Goal: Information Seeking & Learning: Get advice/opinions

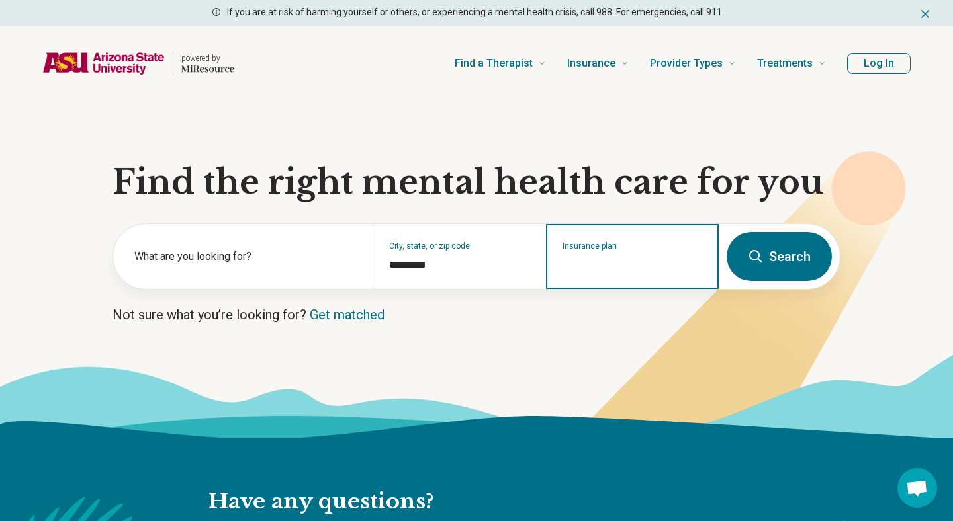
click at [613, 261] on input "Insurance plan" at bounding box center [632, 265] width 140 height 16
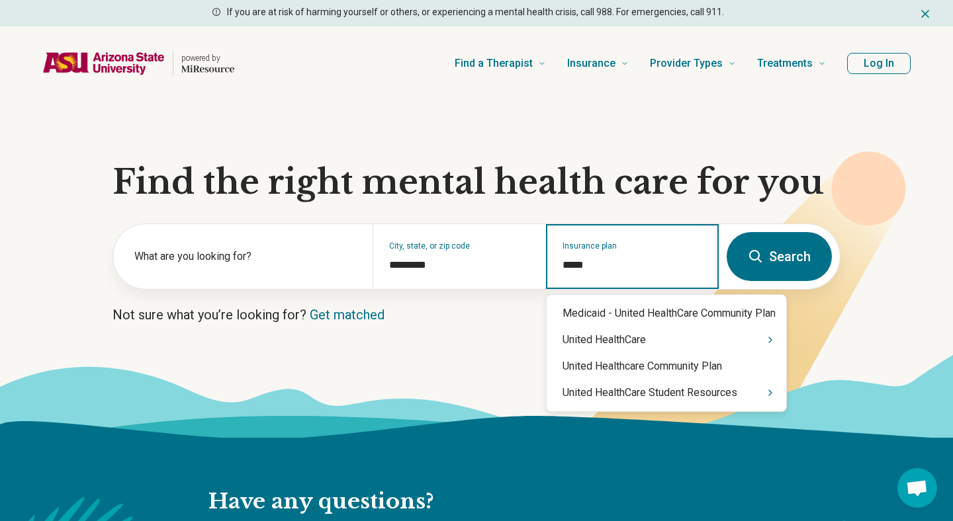
type input "******"
click at [633, 392] on div "United HealthCare Student Resources" at bounding box center [667, 393] width 240 height 26
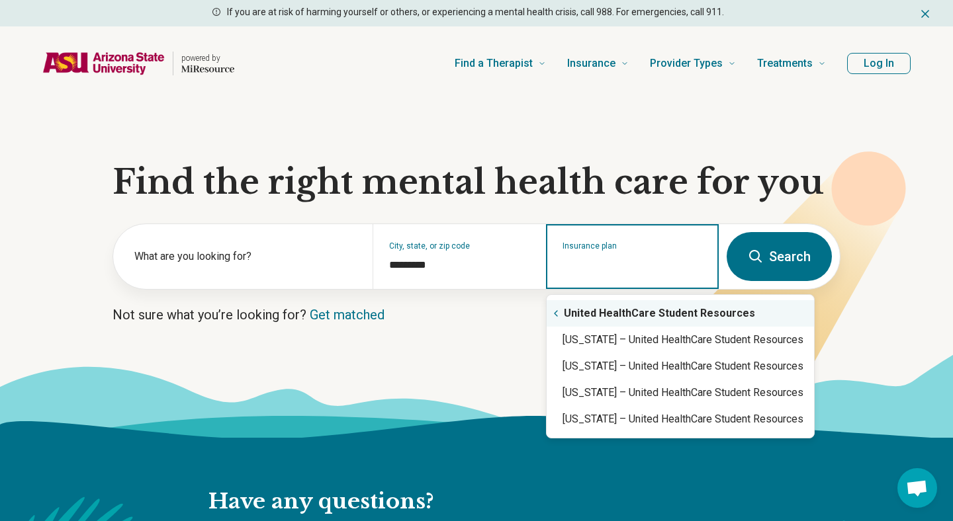
click at [640, 319] on div "United HealthCare Student Resources" at bounding box center [680, 313] width 267 height 26
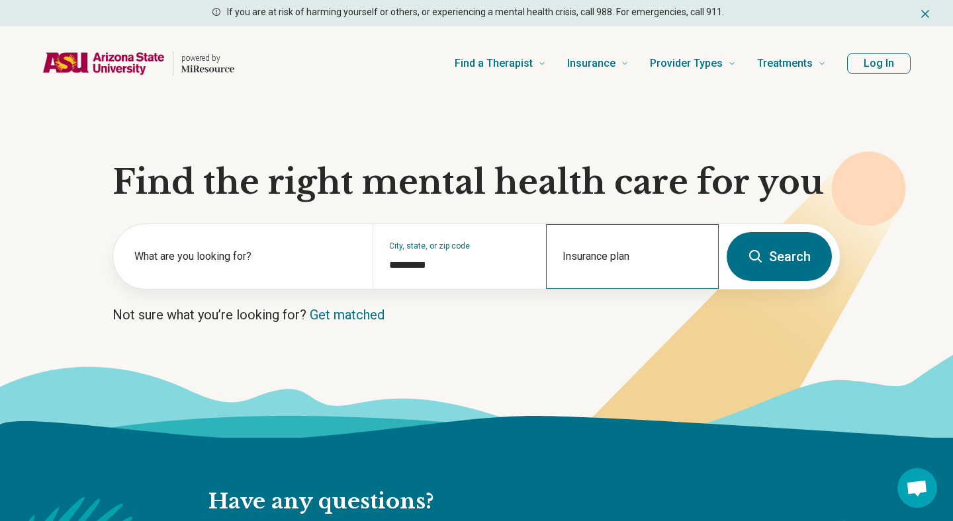
click at [641, 283] on div "Insurance plan" at bounding box center [632, 256] width 173 height 65
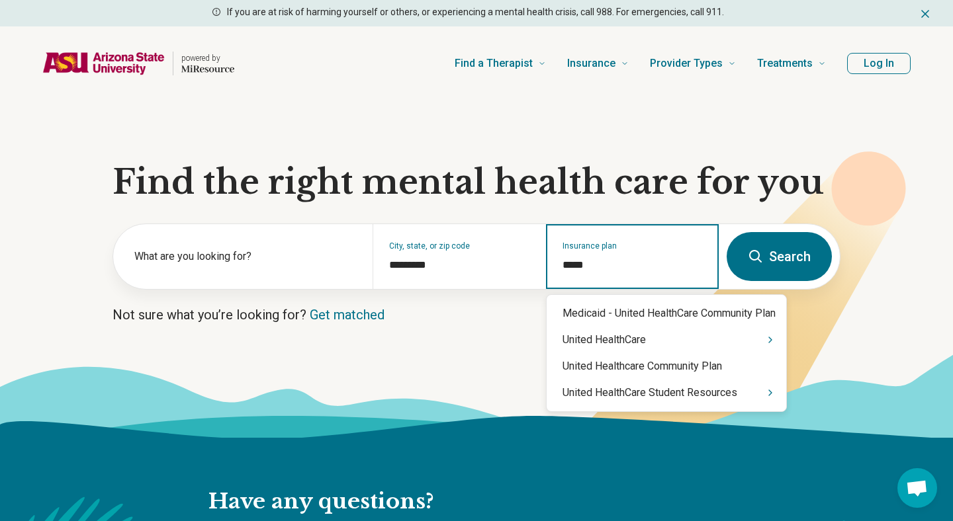
type input "******"
click at [679, 396] on div "United HealthCare Student Resources" at bounding box center [667, 393] width 240 height 26
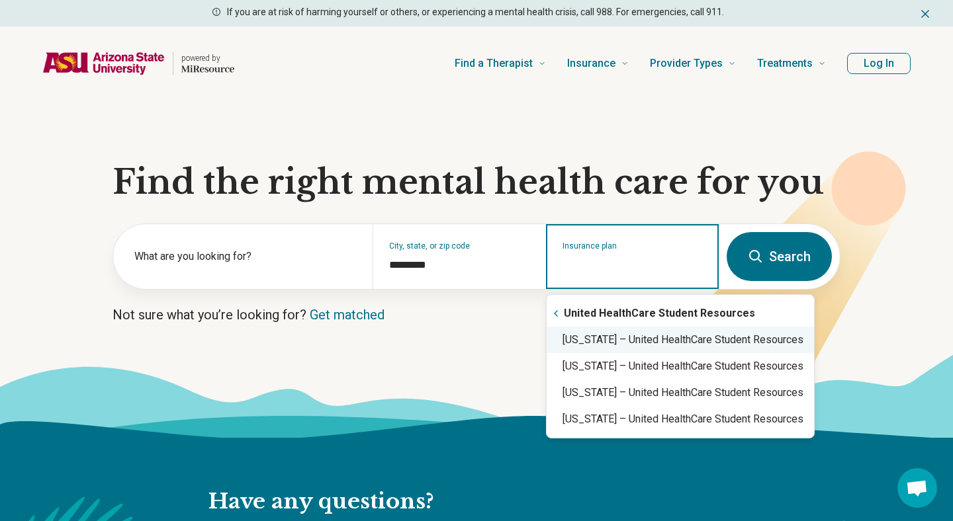
click at [667, 340] on div "[US_STATE] – United HealthCare Student Resources" at bounding box center [680, 340] width 267 height 26
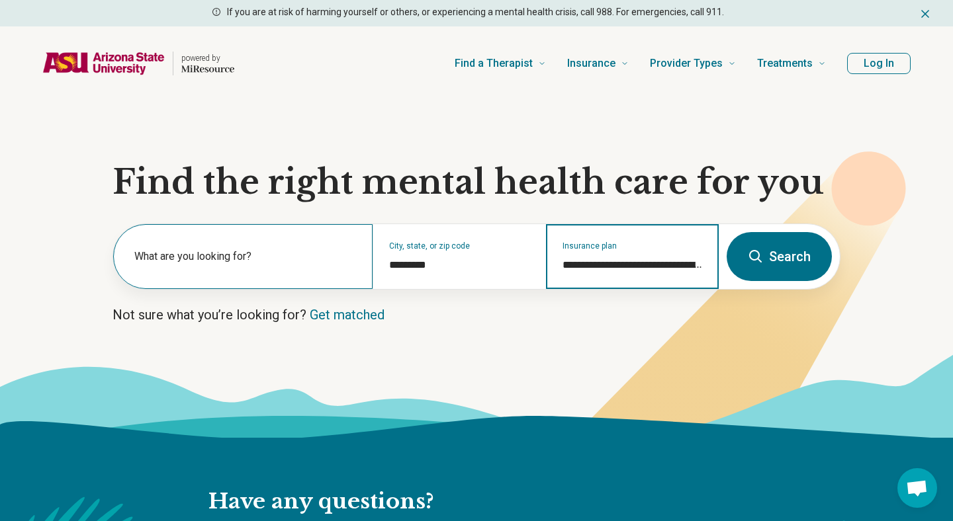
type input "**********"
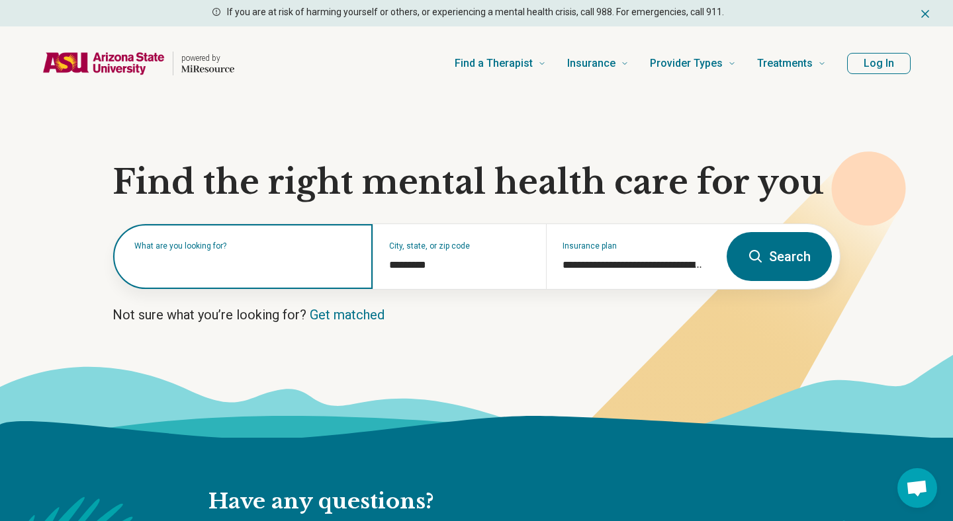
click at [253, 265] on input "text" at bounding box center [245, 263] width 222 height 16
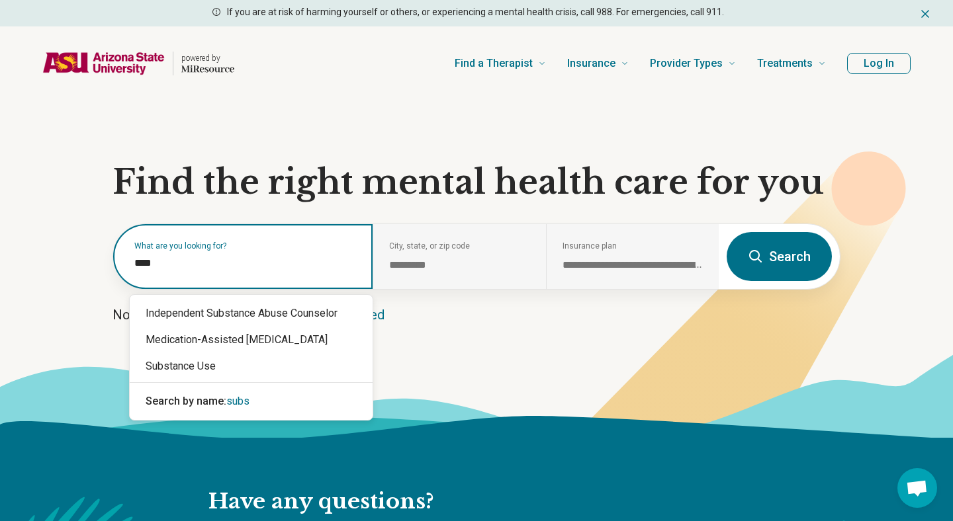
type input "*****"
click at [228, 361] on div "Substance Use" at bounding box center [251, 366] width 243 height 26
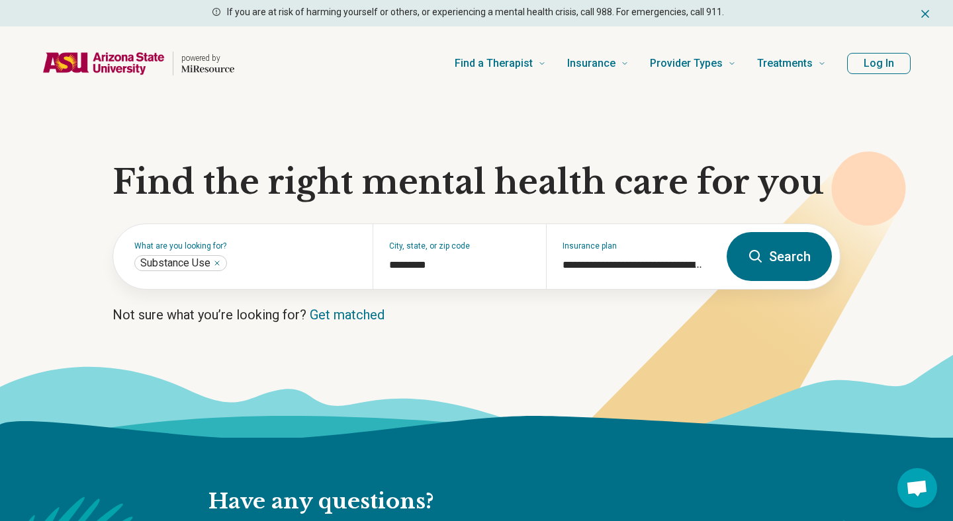
click at [760, 260] on icon at bounding box center [755, 256] width 13 height 13
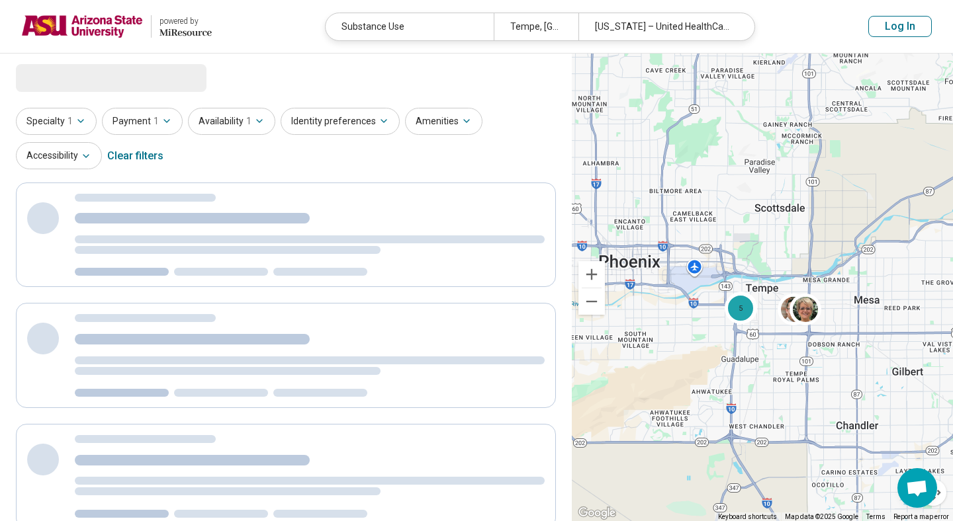
select select "***"
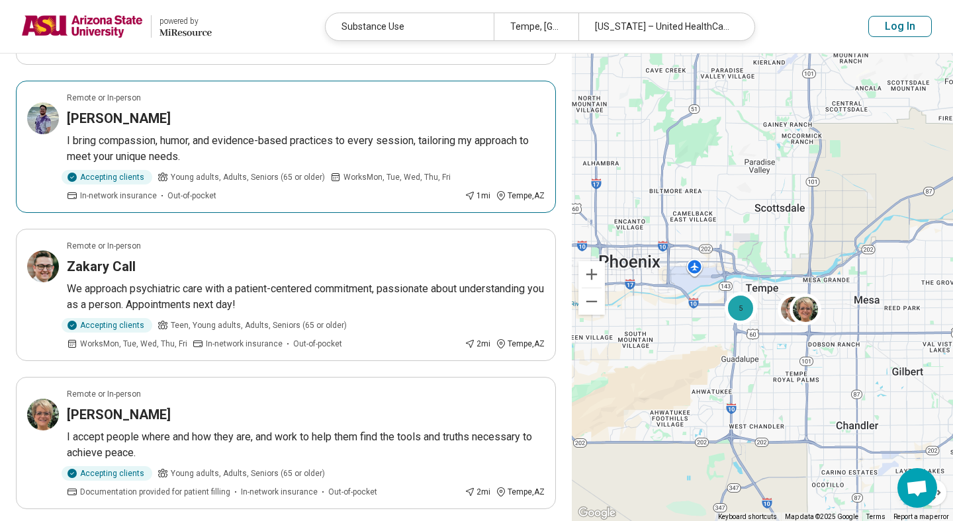
scroll to position [1137, 0]
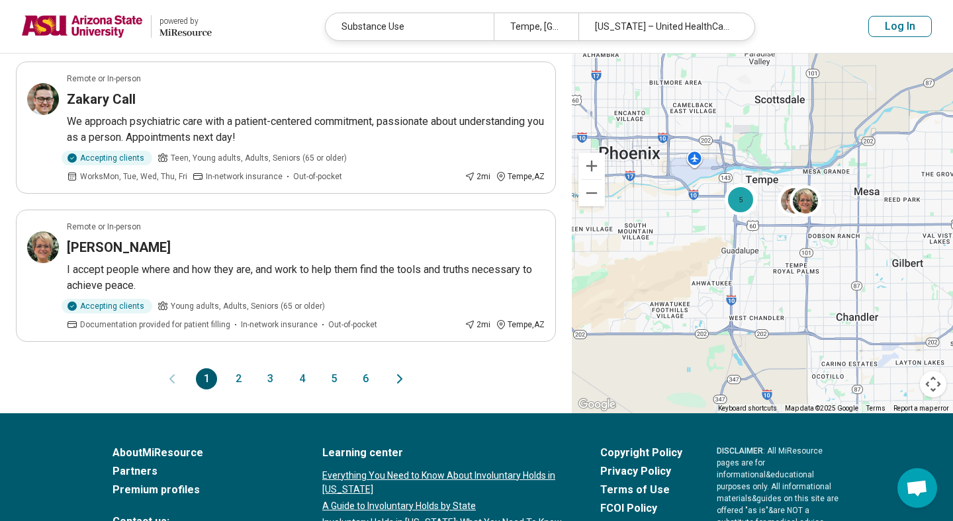
click at [238, 380] on button "2" at bounding box center [238, 379] width 21 height 21
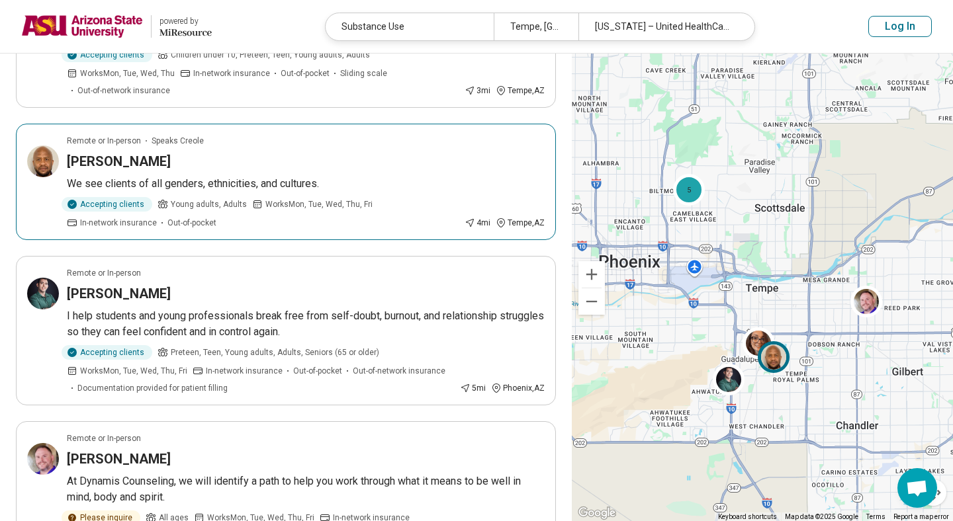
scroll to position [352, 0]
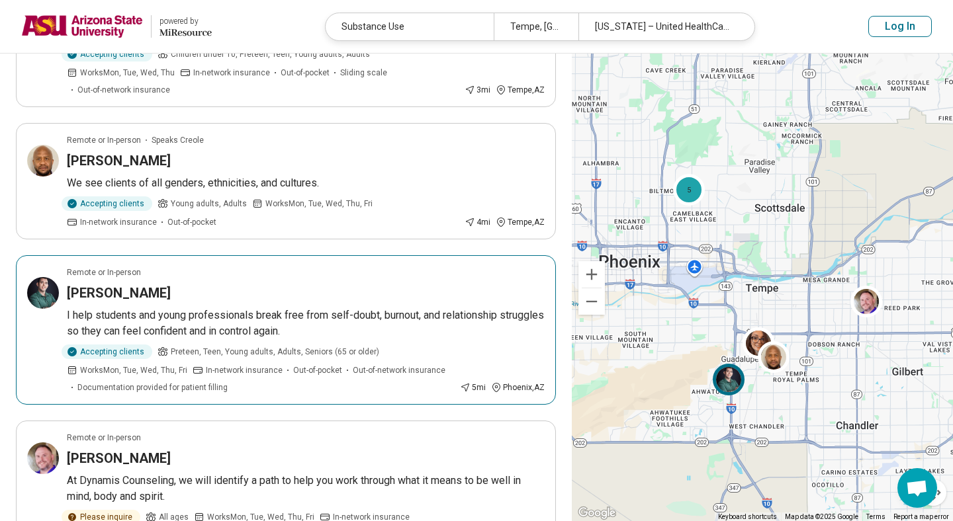
click at [116, 289] on h3 "[PERSON_NAME]" at bounding box center [119, 293] width 104 height 19
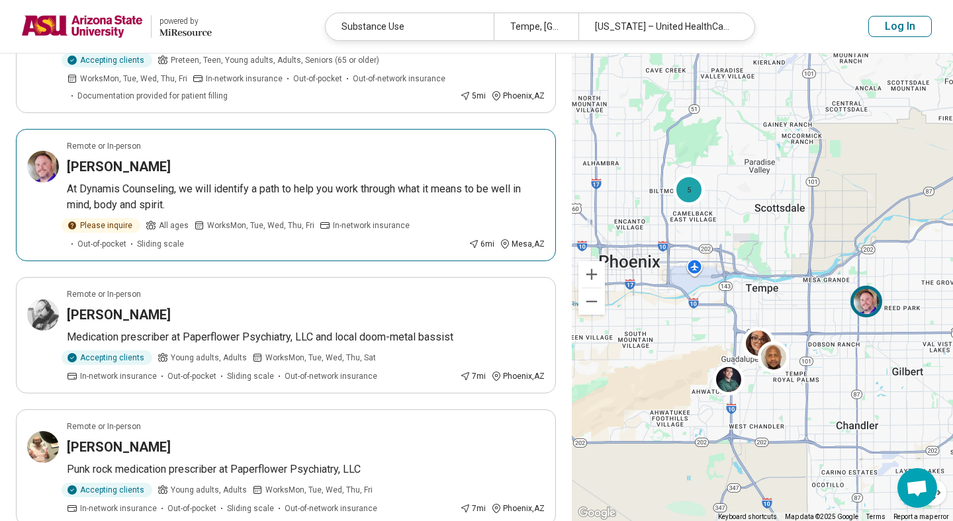
scroll to position [650, 0]
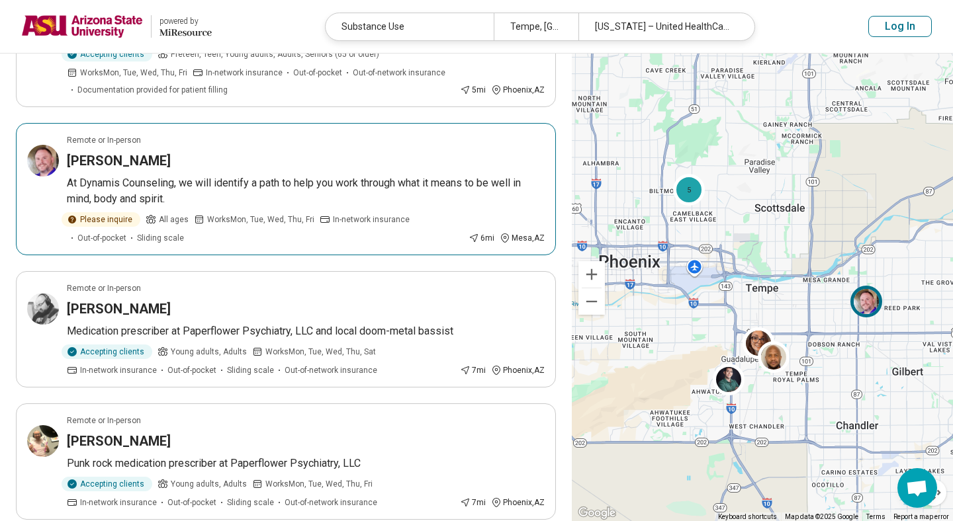
click at [155, 159] on h3 "[PERSON_NAME]" at bounding box center [119, 161] width 104 height 19
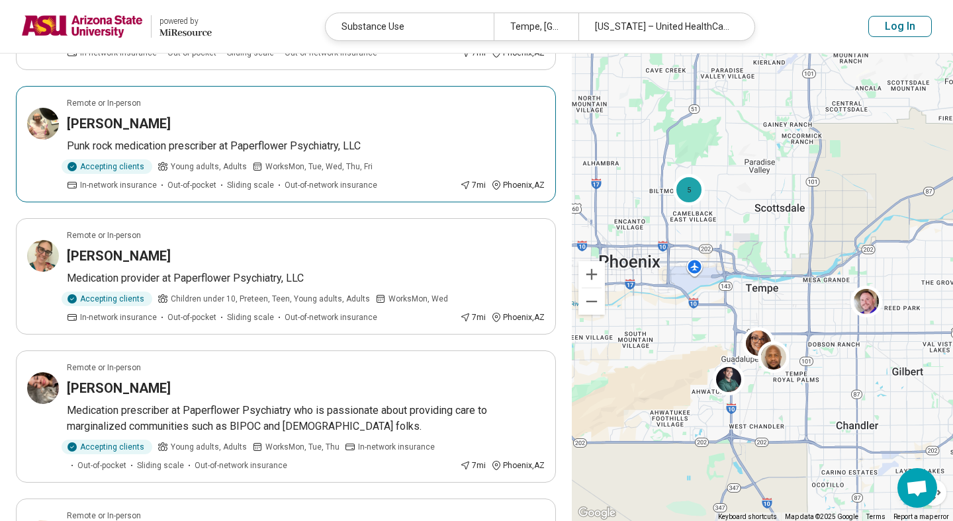
scroll to position [969, 0]
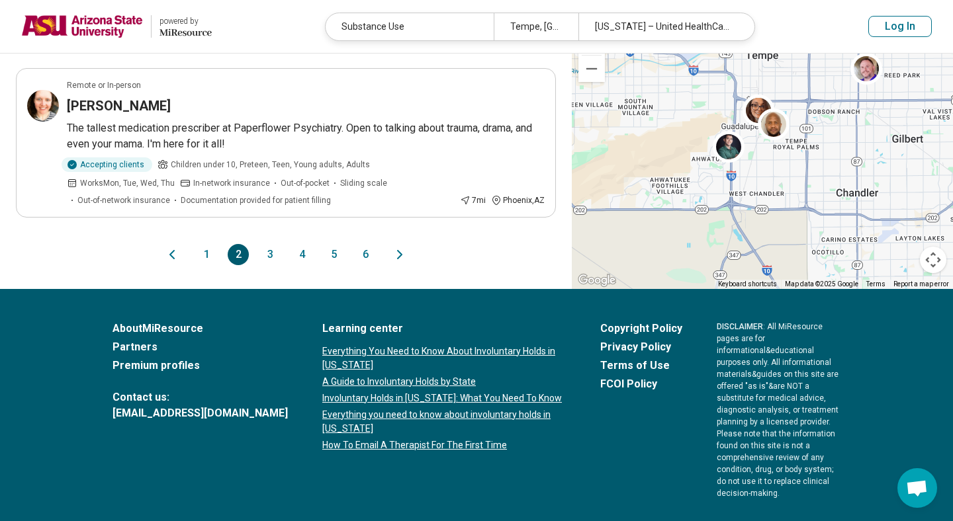
click at [265, 251] on button "3" at bounding box center [269, 254] width 21 height 21
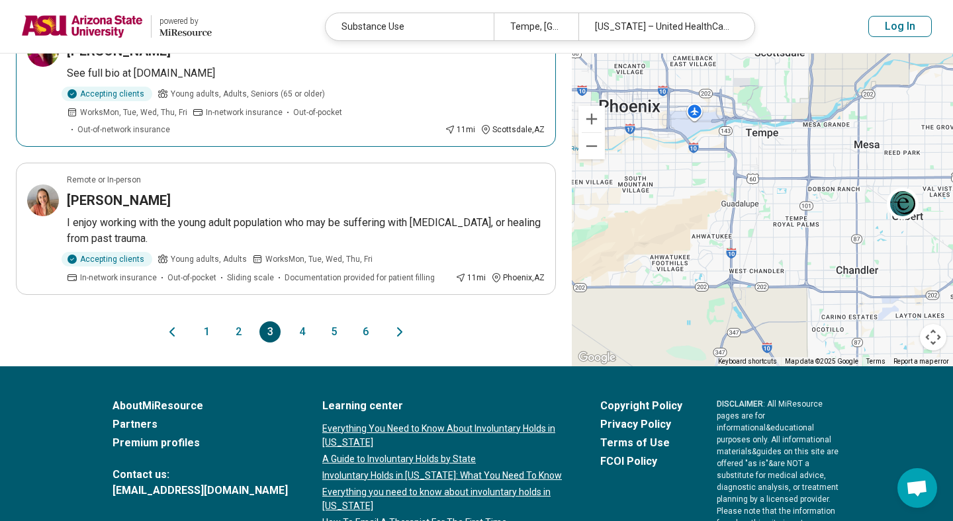
scroll to position [1272, 0]
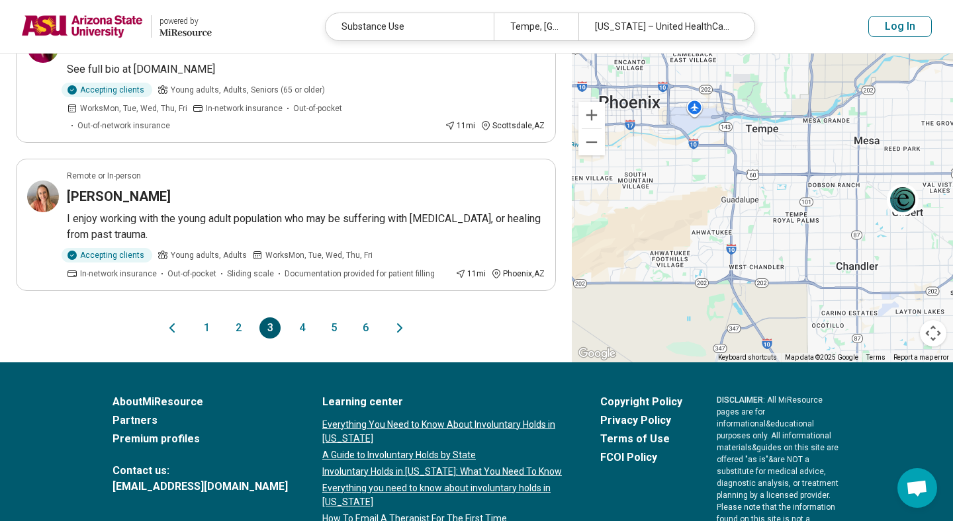
click at [301, 318] on button "4" at bounding box center [301, 328] width 21 height 21
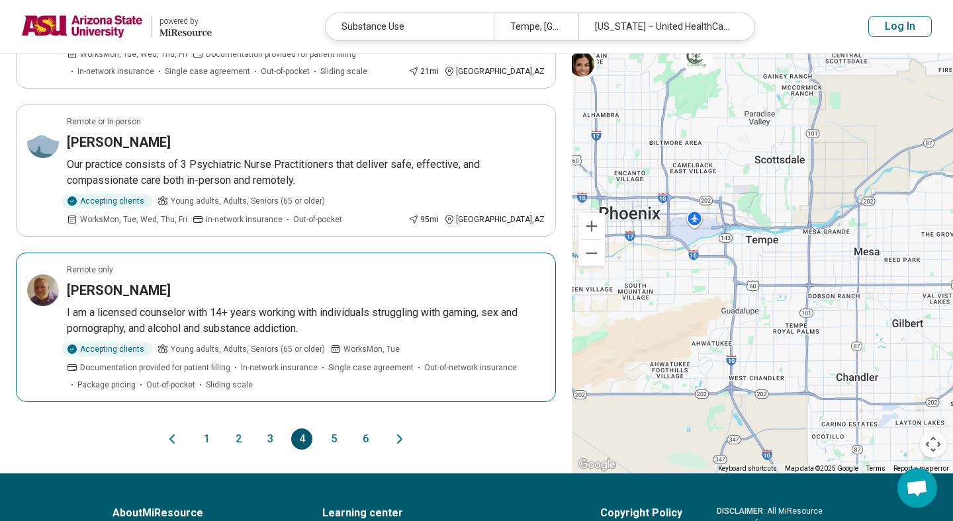
scroll to position [1262, 0]
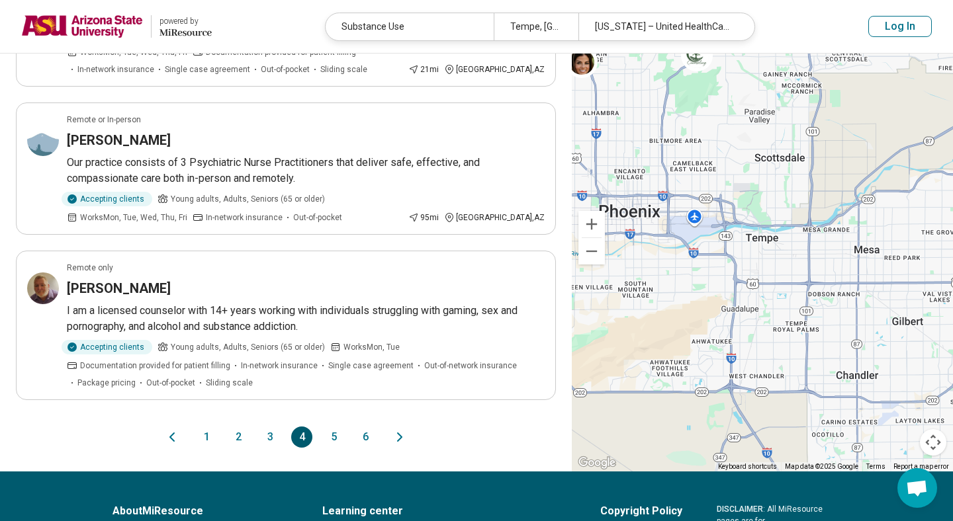
click at [332, 435] on button "5" at bounding box center [333, 437] width 21 height 21
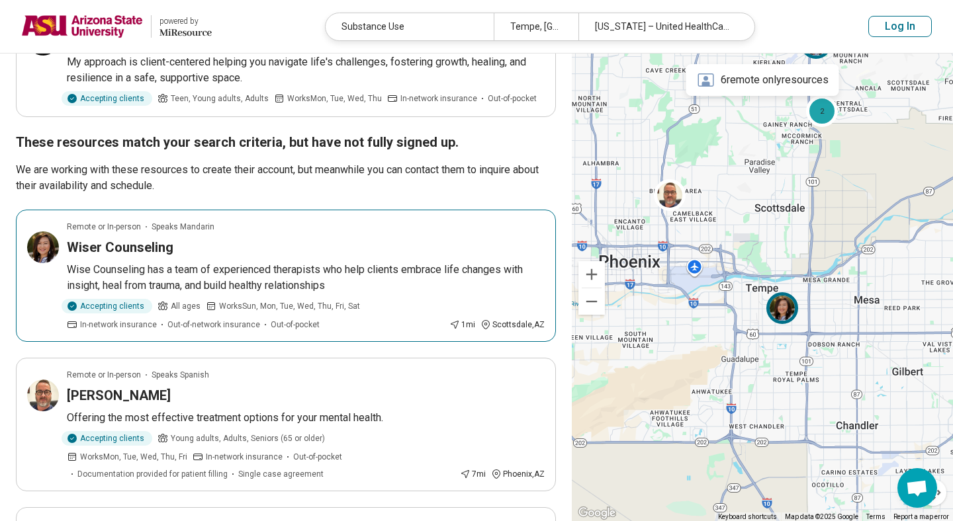
scroll to position [902, 0]
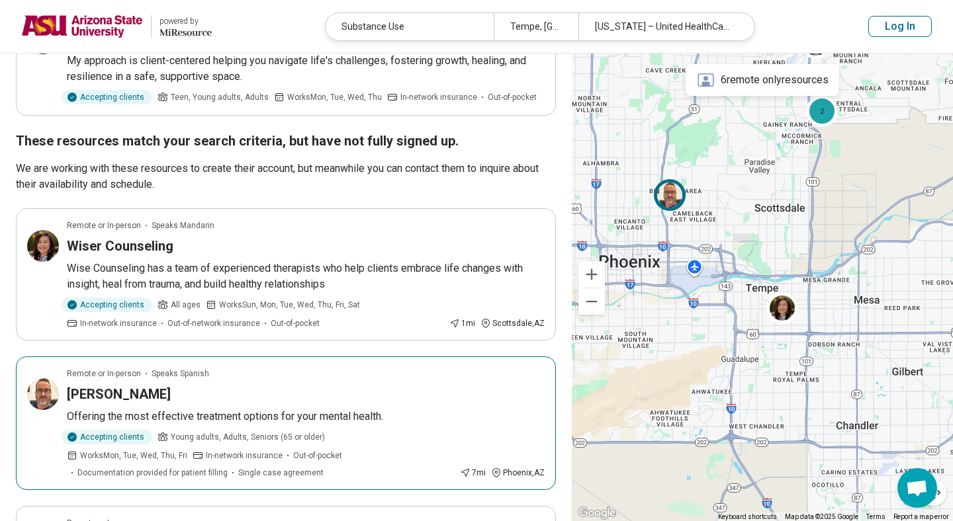
click at [107, 385] on h3 "[PERSON_NAME]" at bounding box center [119, 394] width 104 height 19
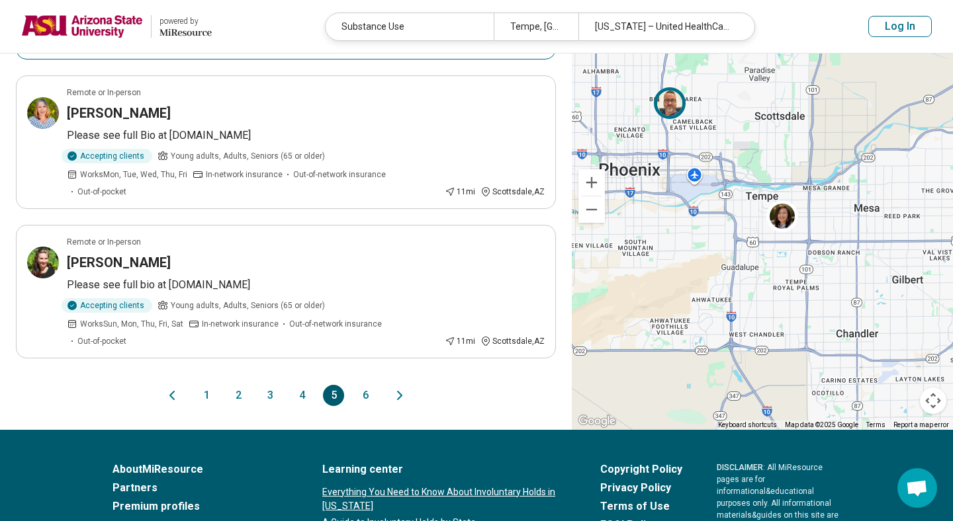
scroll to position [1340, 0]
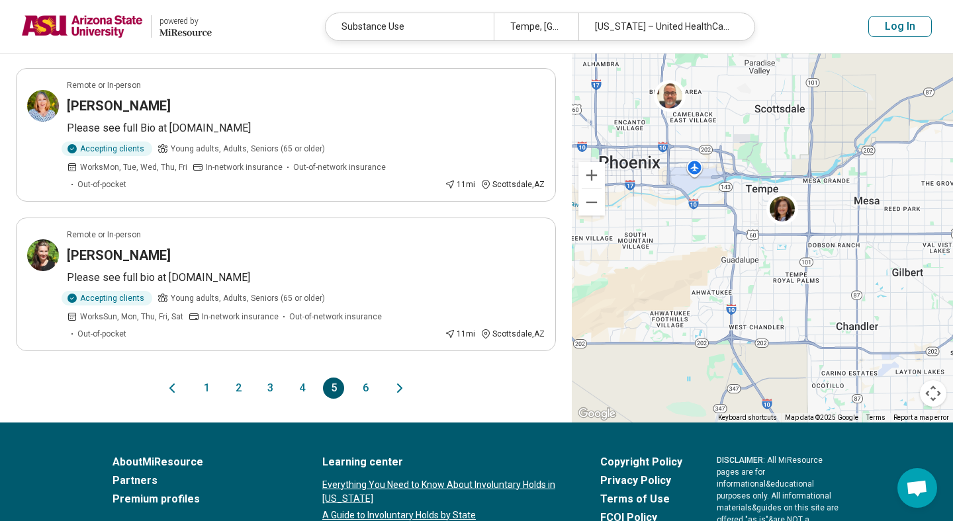
click at [363, 378] on button "6" at bounding box center [365, 388] width 21 height 21
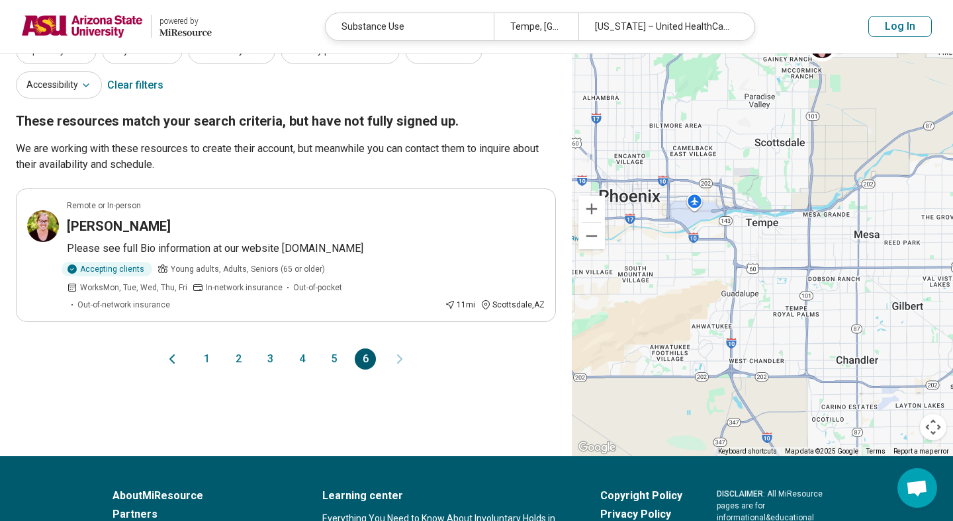
scroll to position [0, 0]
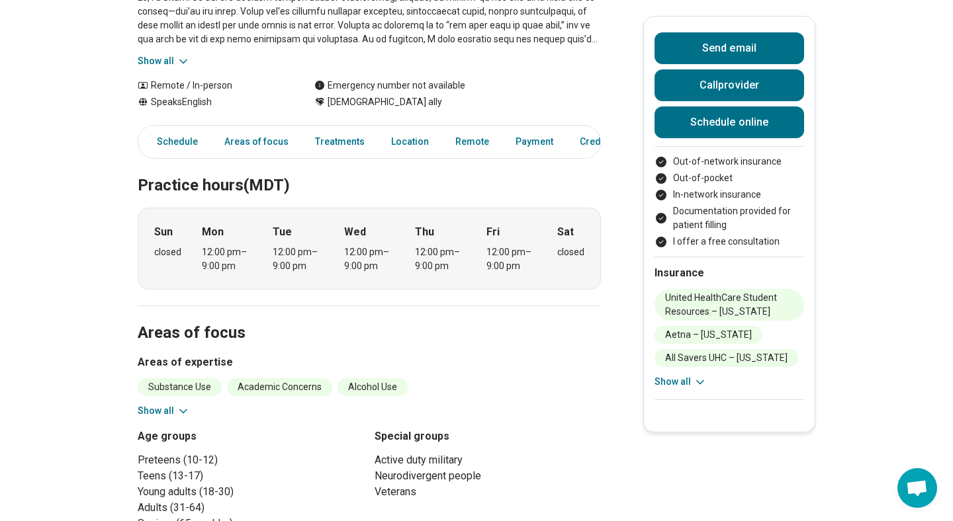
scroll to position [222, 0]
click at [722, 79] on button "Call provider" at bounding box center [729, 85] width 150 height 32
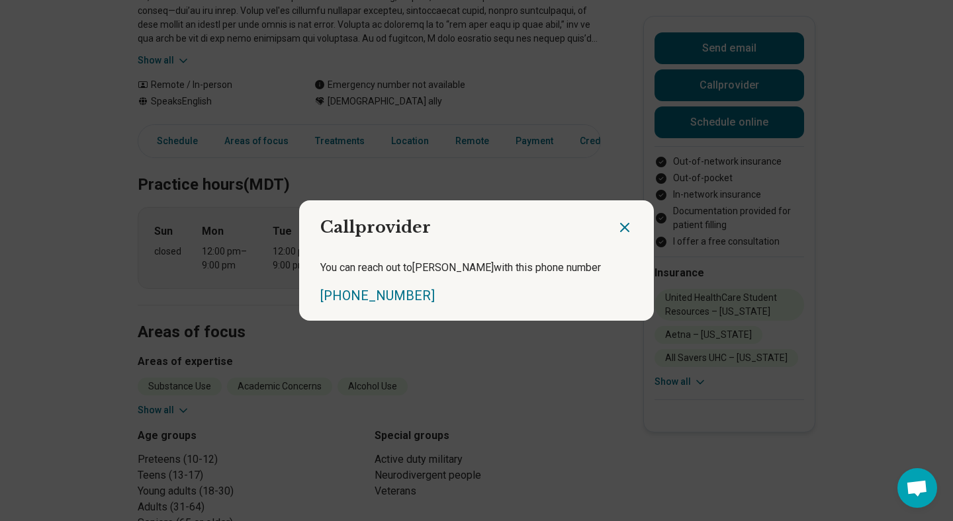
click at [623, 229] on icon "Close dialog" at bounding box center [625, 228] width 8 height 8
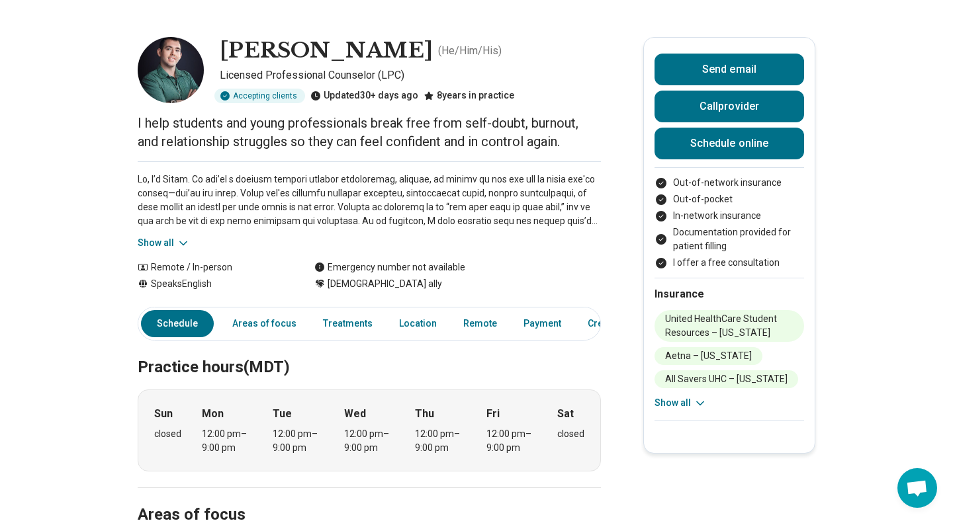
scroll to position [0, 0]
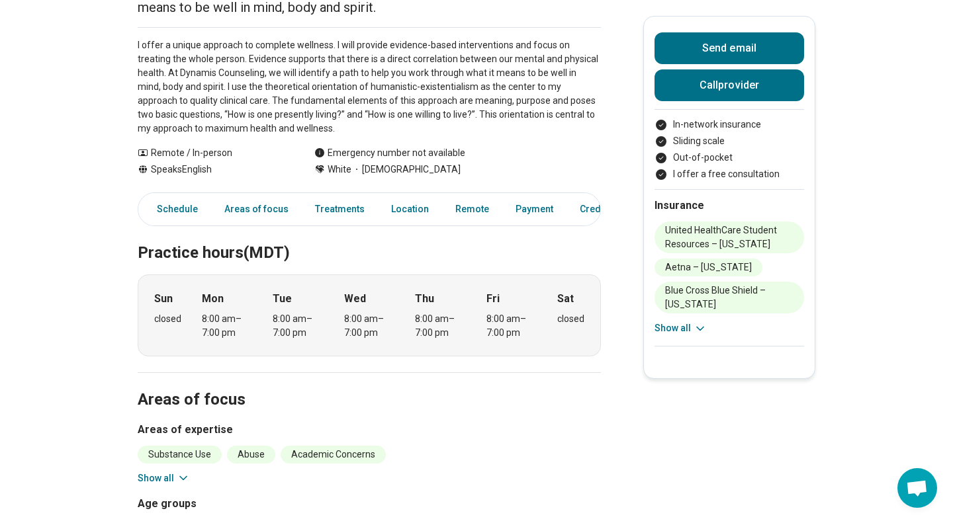
scroll to position [247, 0]
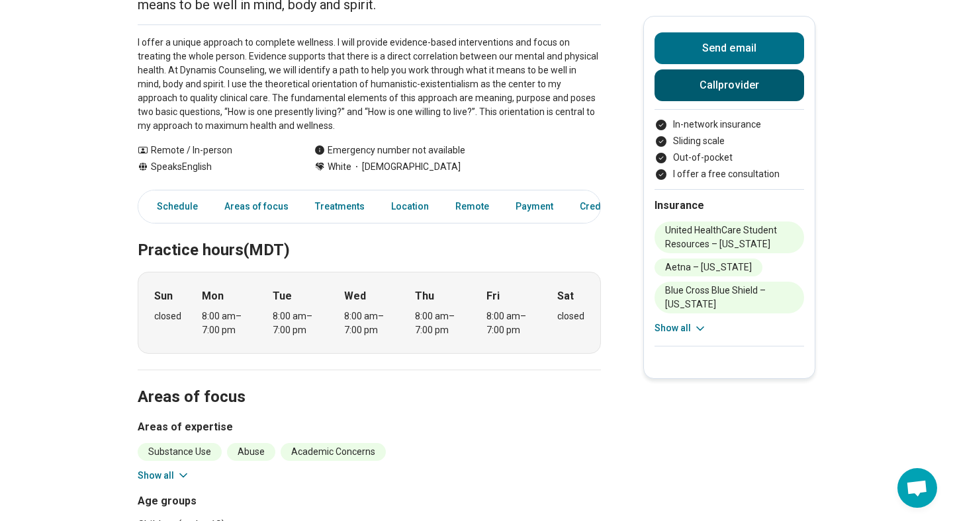
click at [730, 91] on button "Call provider" at bounding box center [729, 85] width 150 height 32
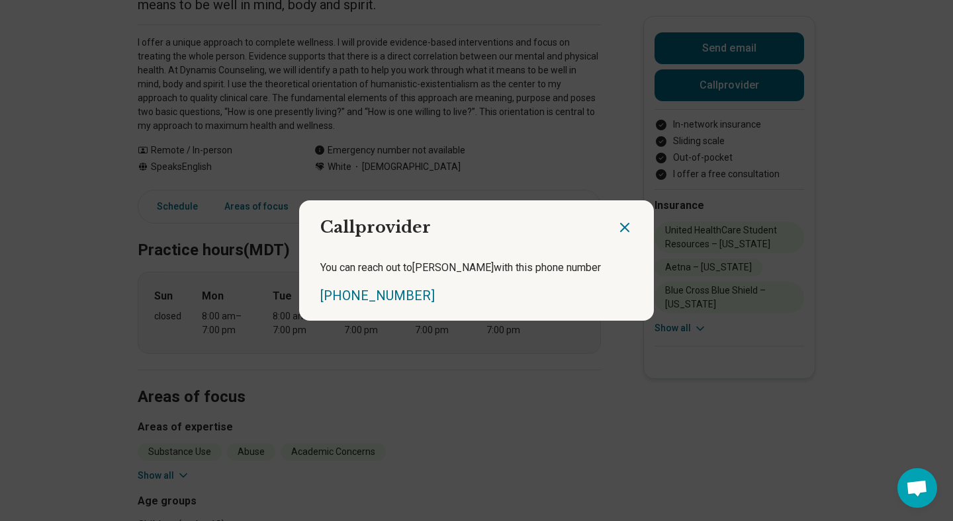
click at [625, 225] on icon "Close dialog" at bounding box center [625, 228] width 16 height 16
